Goal: Task Accomplishment & Management: Use online tool/utility

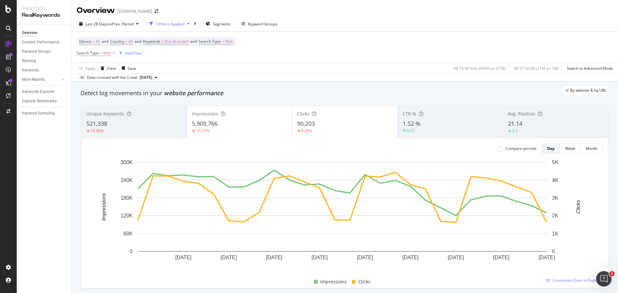
scroll to position [86, 0]
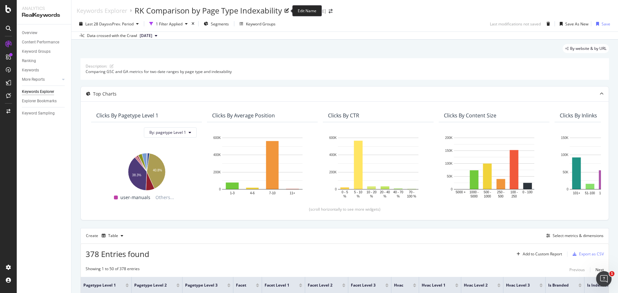
click at [288, 9] on icon at bounding box center [287, 10] width 5 height 5
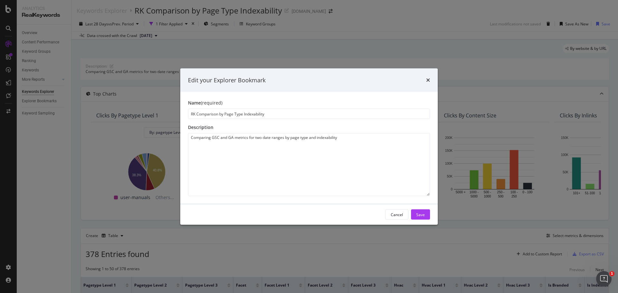
click at [242, 117] on input "RK Comparison by Page Type Indexability" at bounding box center [309, 114] width 242 height 10
type input "RK Comparison by Page Type and Indexability"
click at [424, 216] on div "Save" at bounding box center [420, 214] width 9 height 5
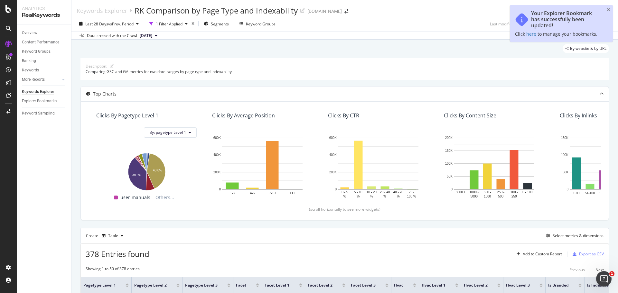
click at [430, 13] on div "Keywords Explorer RK Comparison by Page Type and Indexability [DOMAIN_NAME]" at bounding box center [344, 8] width 547 height 16
click at [609, 8] on icon "close toast" at bounding box center [609, 10] width 4 height 5
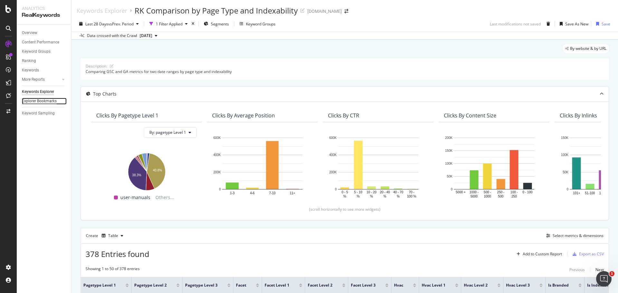
click at [40, 102] on div "Explorer Bookmarks" at bounding box center [39, 101] width 35 height 7
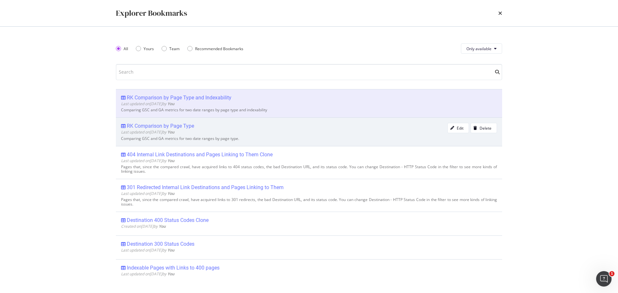
drag, startPoint x: 178, startPoint y: 127, endPoint x: 409, endPoint y: 135, distance: 230.6
click at [409, 135] on div "Last updated on [DATE] by You" at bounding box center [284, 131] width 326 height 5
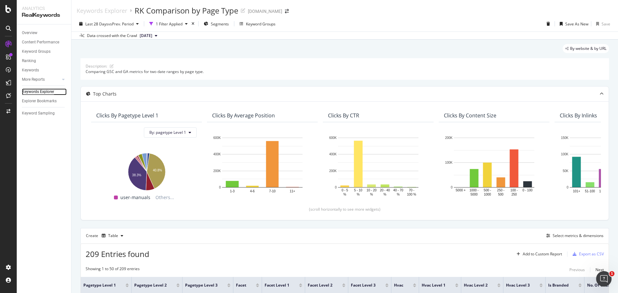
click at [43, 91] on div "Keywords Explorer" at bounding box center [38, 92] width 32 height 7
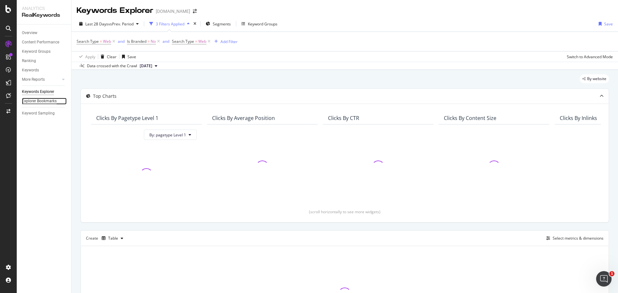
click at [42, 101] on div "Explorer Bookmarks" at bounding box center [39, 101] width 35 height 7
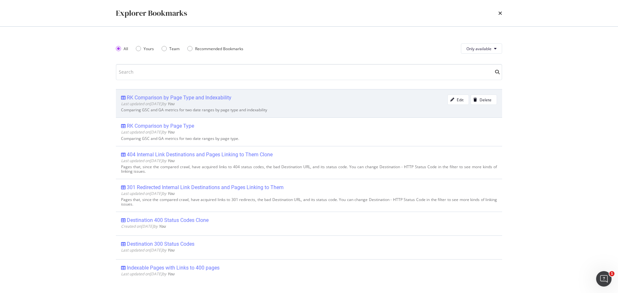
click at [213, 96] on div "RK Comparison by Page Type and Indexability" at bounding box center [179, 98] width 105 height 6
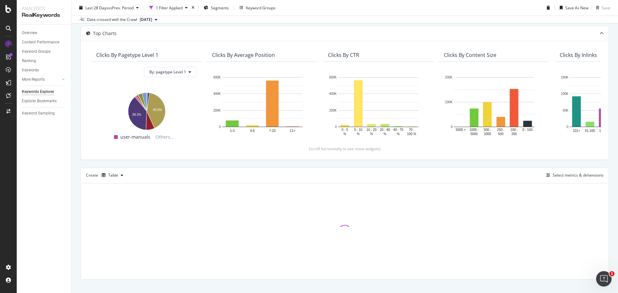
scroll to position [70, 0]
